Goal: Information Seeking & Learning: Learn about a topic

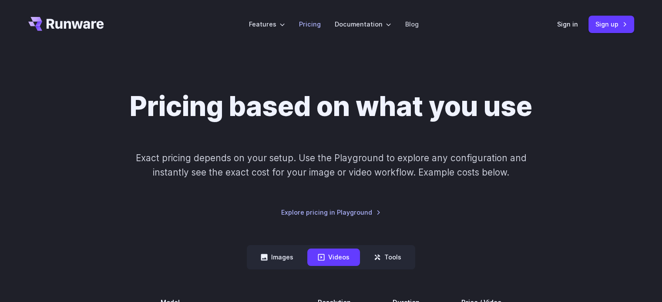
click at [313, 24] on link "Pricing" at bounding box center [310, 24] width 22 height 10
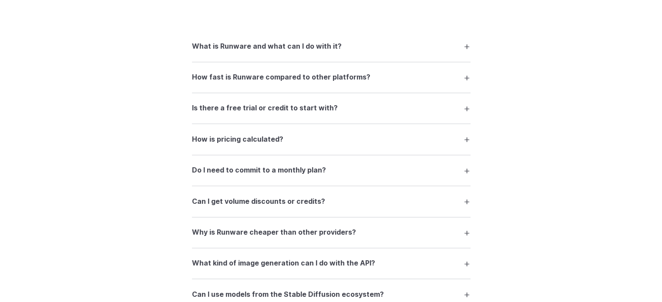
scroll to position [1218, 0]
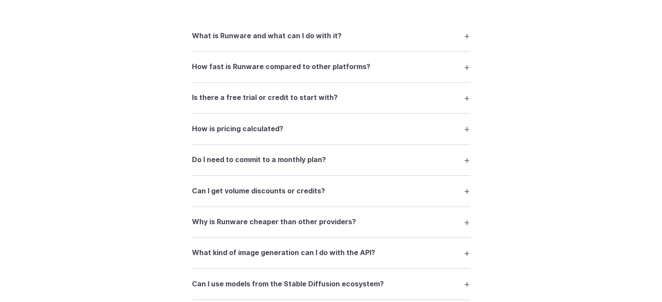
click at [427, 37] on summary "What is Runware and what can I do with it?" at bounding box center [331, 35] width 278 height 17
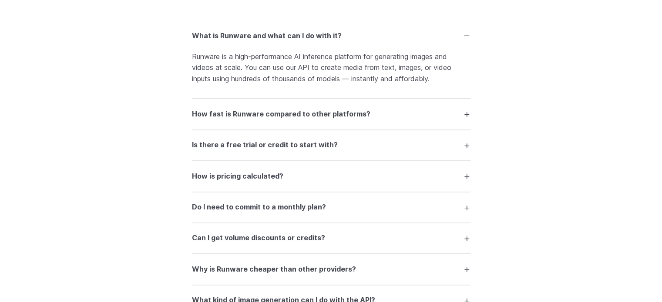
click at [427, 39] on summary "What is Runware and what can I do with it?" at bounding box center [331, 35] width 278 height 17
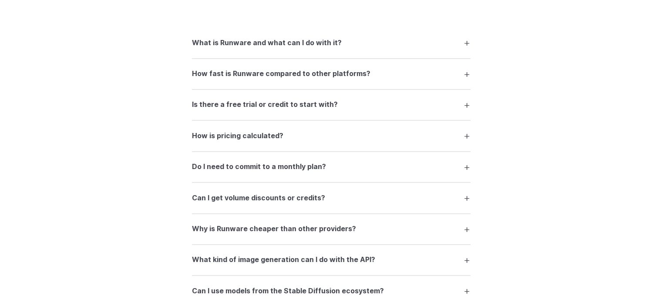
click at [417, 82] on summary "How fast is Runware compared to other platforms?" at bounding box center [331, 74] width 278 height 17
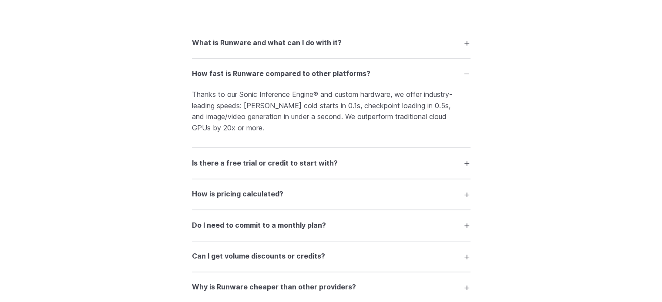
click at [441, 82] on summary "How fast is Runware compared to other platforms?" at bounding box center [331, 74] width 278 height 17
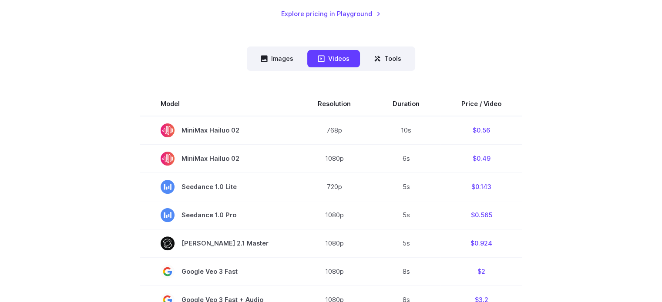
scroll to position [167, 0]
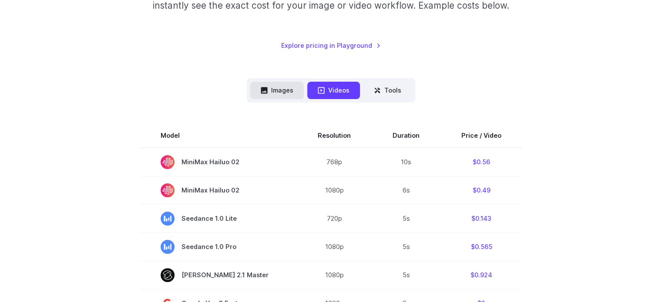
click at [296, 92] on button "Images" at bounding box center [277, 90] width 54 height 17
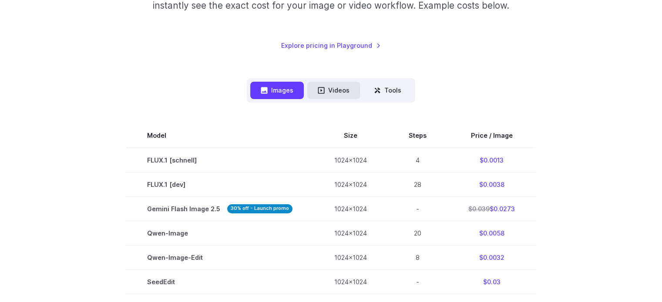
click at [336, 87] on button "Videos" at bounding box center [333, 90] width 53 height 17
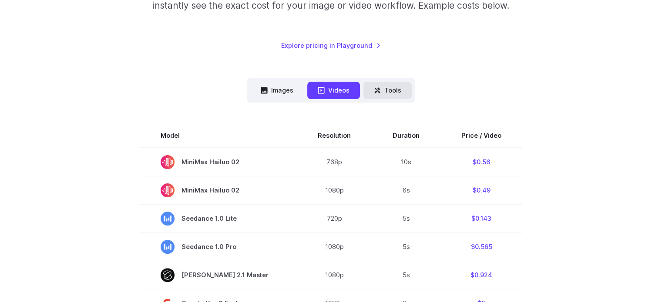
click at [390, 90] on button "Tools" at bounding box center [387, 90] width 48 height 17
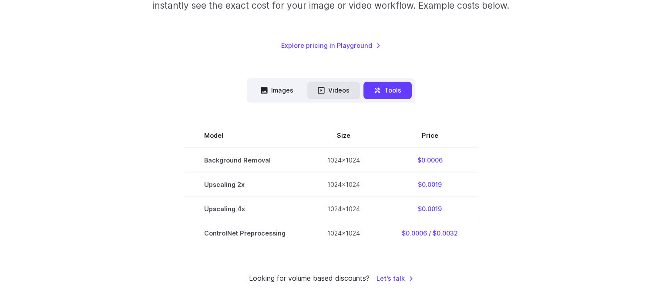
click at [323, 90] on icon at bounding box center [321, 90] width 7 height 7
click at [328, 90] on button "Videos" at bounding box center [333, 90] width 53 height 17
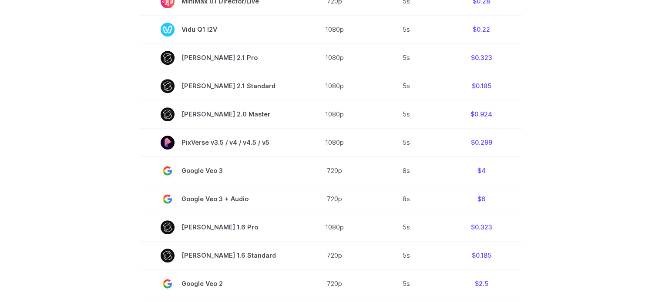
scroll to position [522, 0]
